Goal: Find specific page/section: Find specific page/section

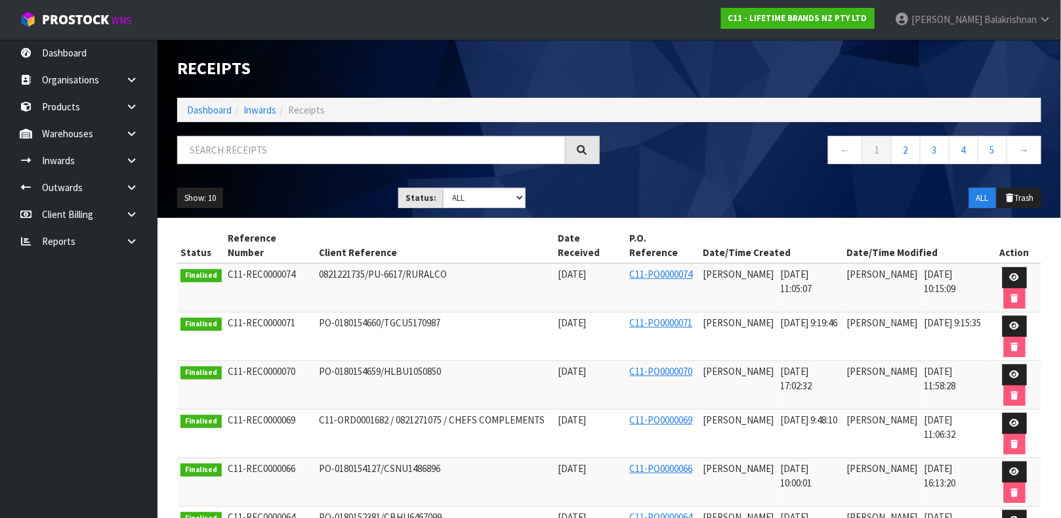
click at [296, 146] on input "text" at bounding box center [371, 150] width 389 height 28
click at [289, 157] on input "text" at bounding box center [371, 150] width 389 height 28
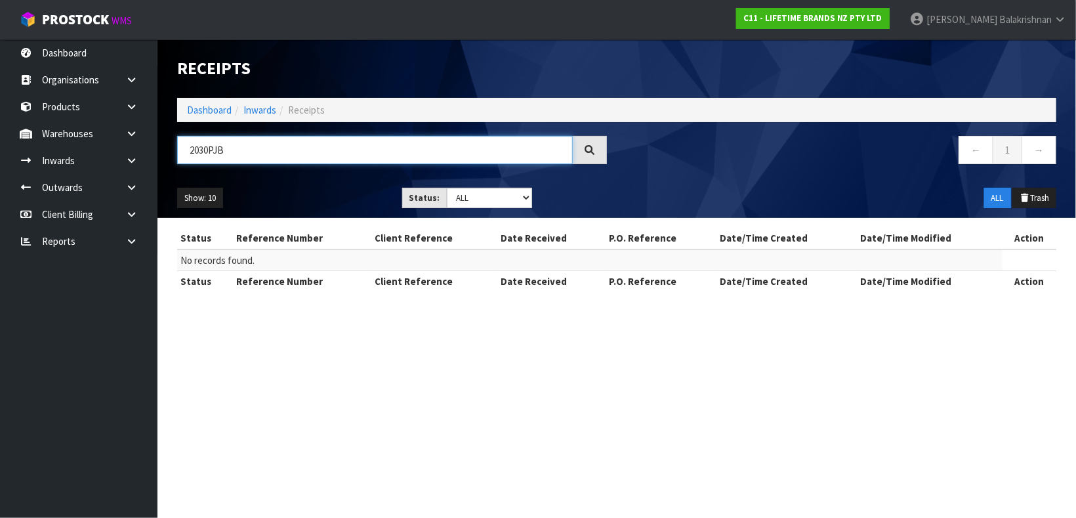
drag, startPoint x: 289, startPoint y: 157, endPoint x: 170, endPoint y: 165, distance: 119.7
click at [170, 165] on div "2030PJB" at bounding box center [392, 155] width 450 height 38
type input "2030PJB"
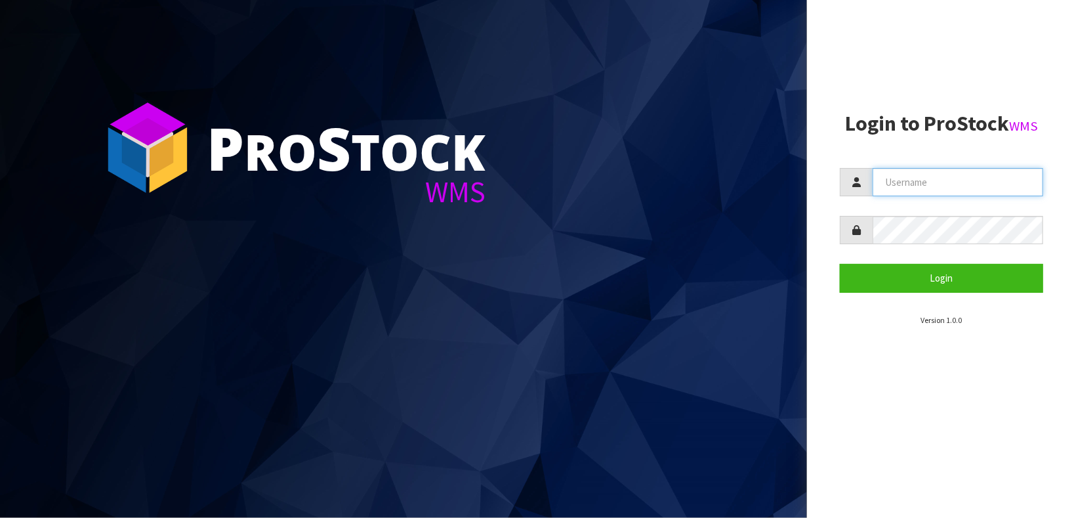
click at [916, 184] on input "text" at bounding box center [958, 182] width 171 height 28
type input "[PERSON_NAME]"
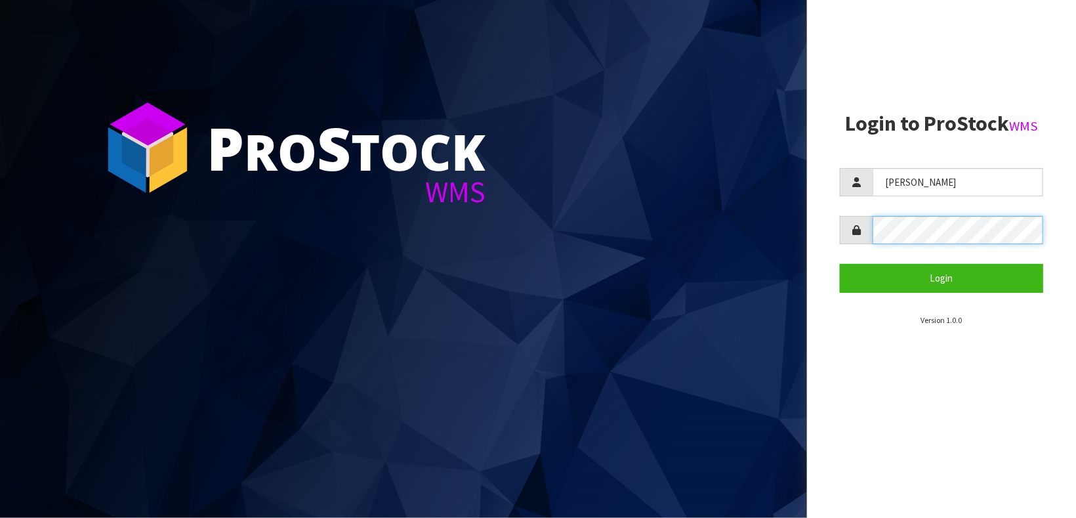
click at [840, 264] on button "Login" at bounding box center [941, 278] width 203 height 28
